Goal: Find specific page/section: Find specific page/section

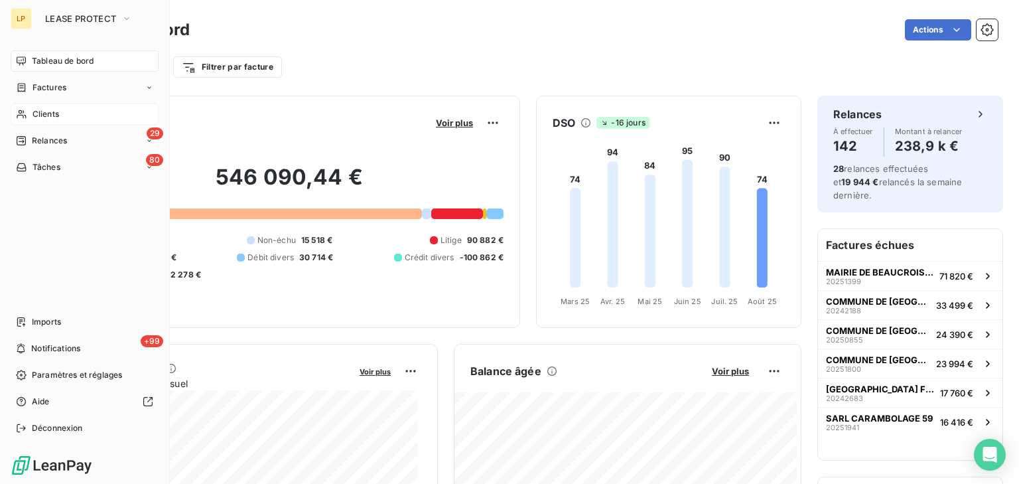
click at [34, 113] on span "Clients" at bounding box center [46, 114] width 27 height 12
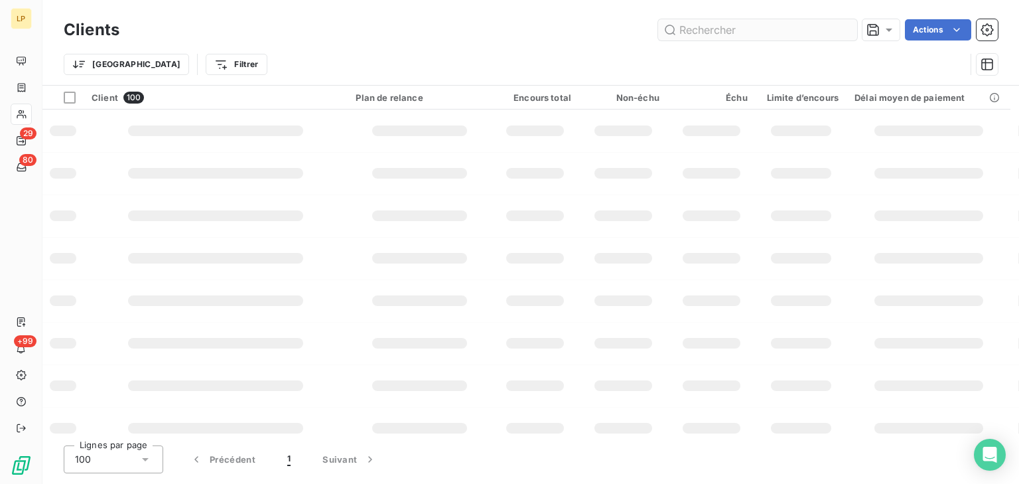
click at [747, 21] on input "text" at bounding box center [757, 29] width 199 height 21
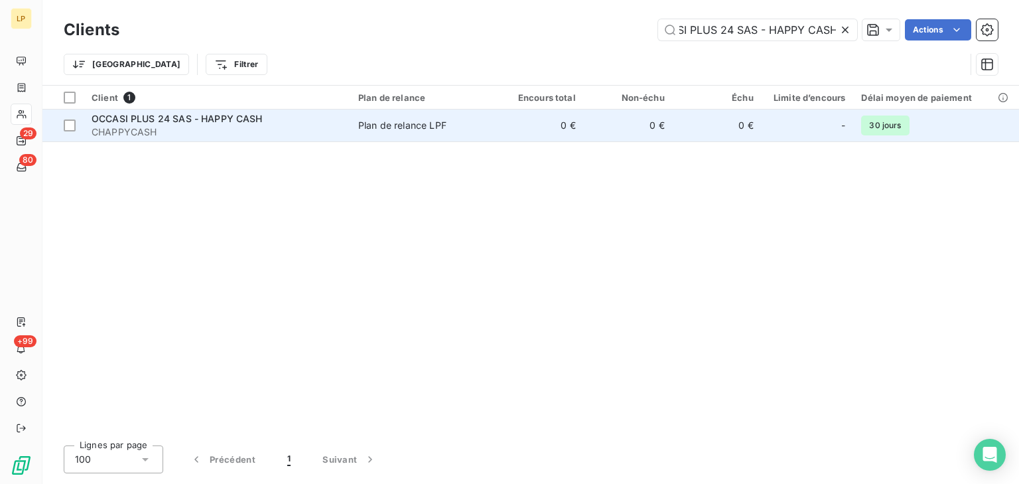
type input "OCCASI PLUS 24 SAS - HAPPY CASH"
click at [610, 122] on td "0 €" at bounding box center [628, 125] width 89 height 32
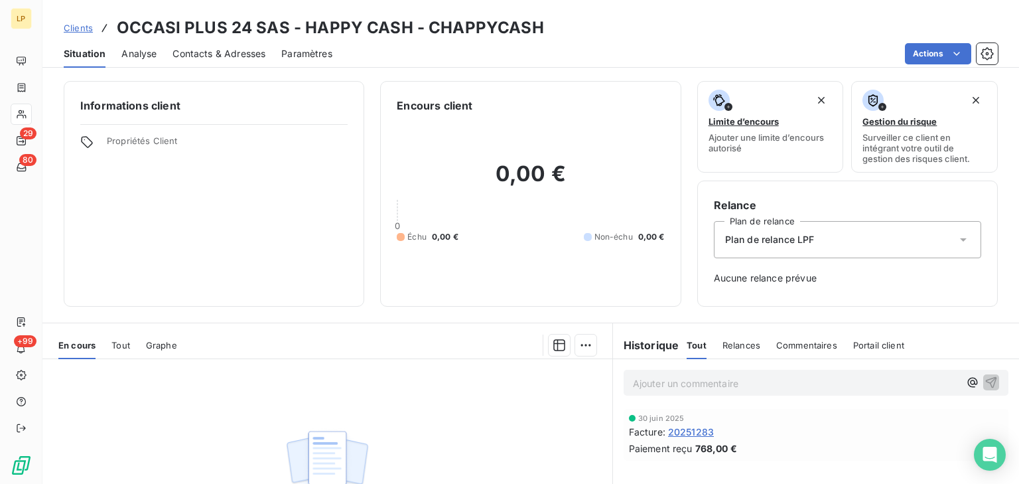
click at [692, 429] on span "20251283" at bounding box center [691, 432] width 46 height 14
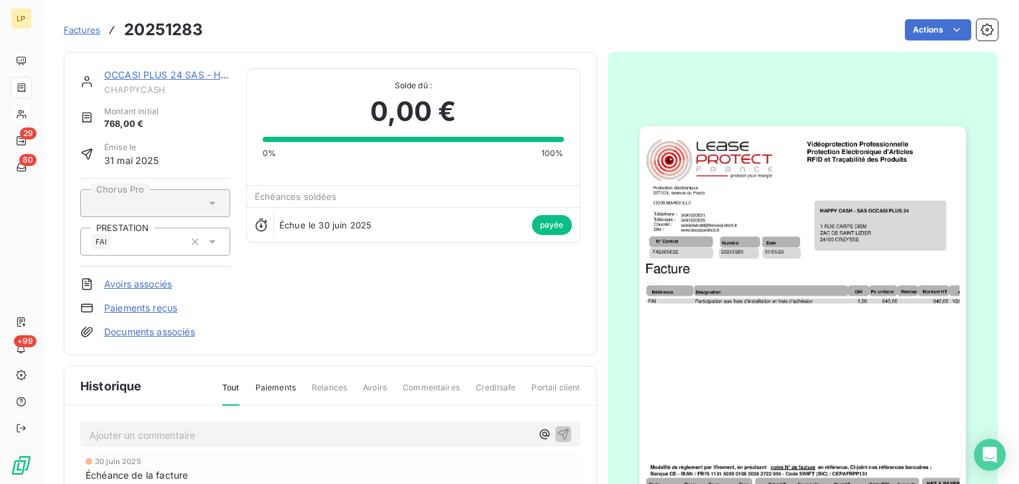
click at [807, 216] on img "button" at bounding box center [803, 356] width 326 height 461
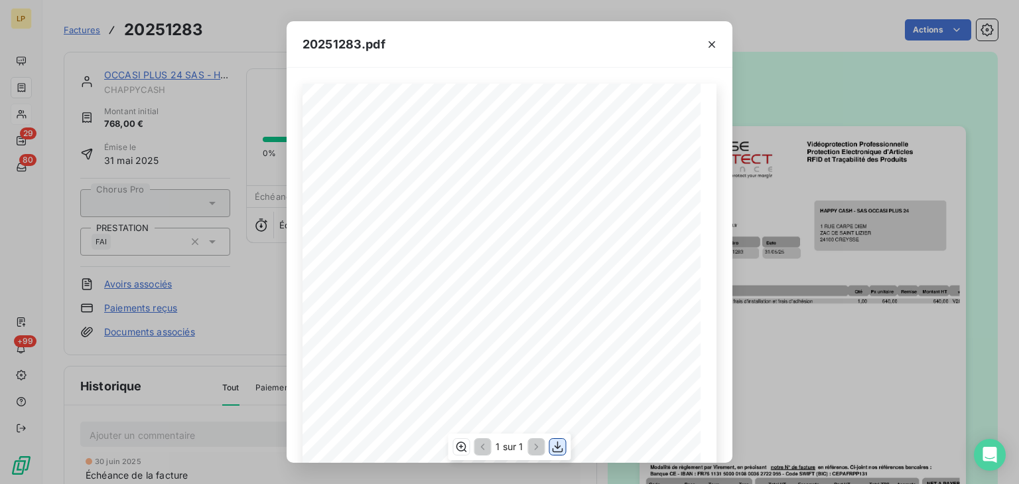
click at [553, 452] on icon "button" at bounding box center [557, 446] width 13 height 13
click at [704, 50] on button "button" at bounding box center [711, 44] width 21 height 21
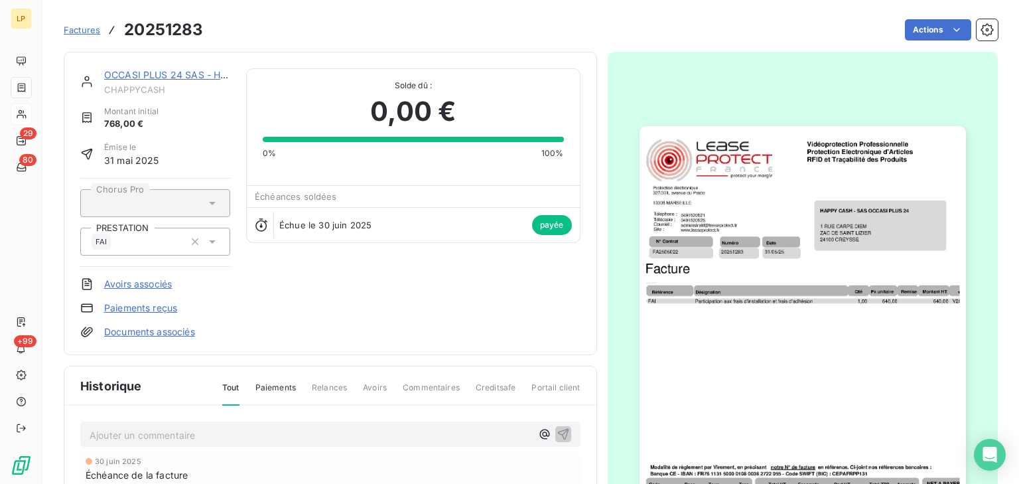
click at [149, 80] on link "OCCASI PLUS 24 SAS - HAPPY CASH" at bounding box center [189, 74] width 171 height 11
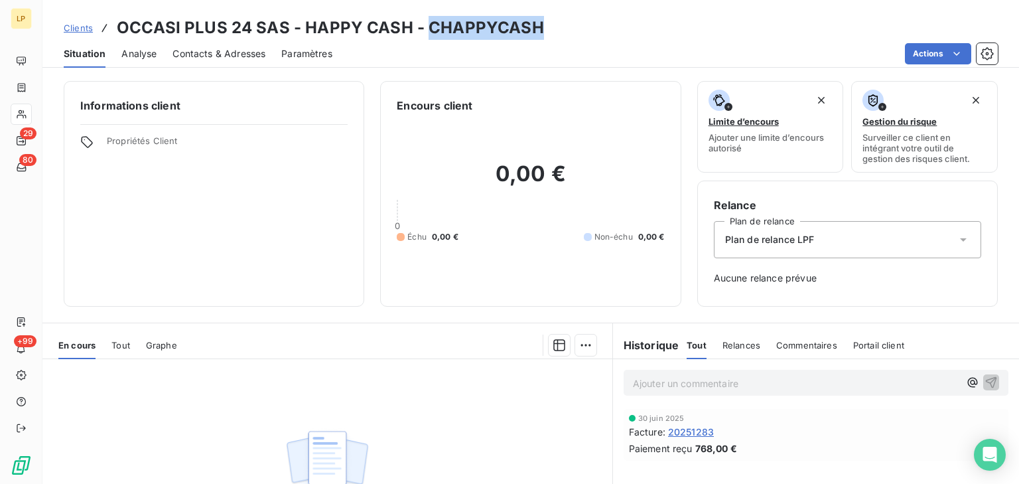
drag, startPoint x: 421, startPoint y: 29, endPoint x: 706, endPoint y: 32, distance: 284.6
click at [706, 32] on div "Clients OCCASI PLUS 24 SAS - HAPPY CASH - CHAPPYCASH" at bounding box center [530, 28] width 977 height 24
copy h3 "CHAPPYCASH"
